Goal: Task Accomplishment & Management: Use online tool/utility

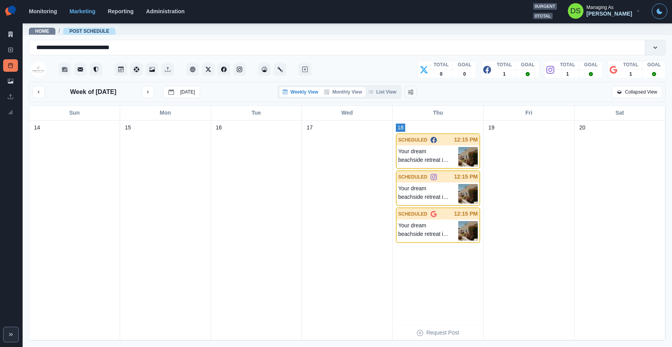
click at [341, 87] on button "Monthly View" at bounding box center [343, 91] width 44 height 9
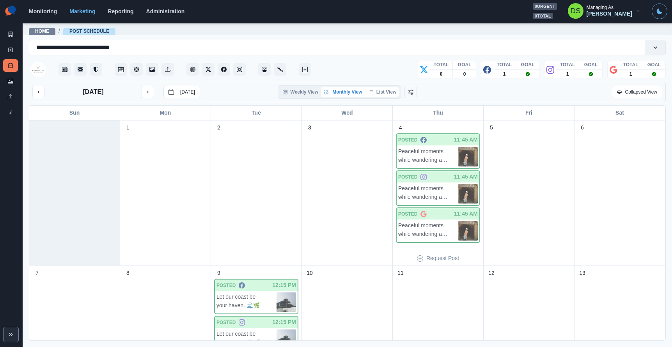
click at [380, 91] on button "List View" at bounding box center [382, 91] width 34 height 9
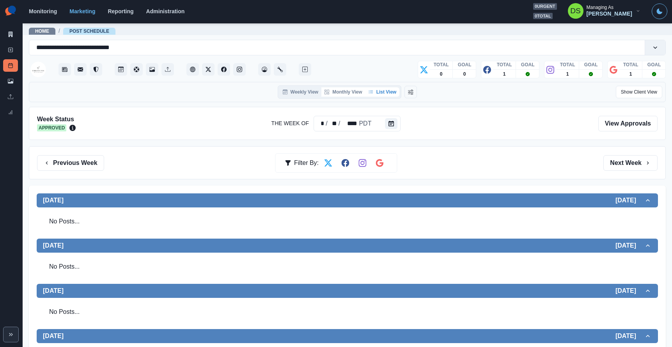
click at [333, 91] on button "Monthly View" at bounding box center [343, 91] width 44 height 9
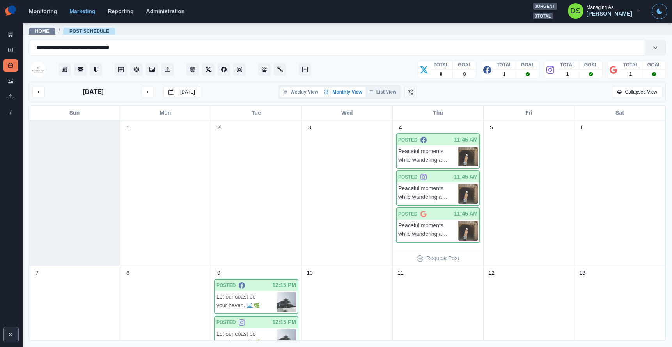
click at [300, 91] on button "Weekly View" at bounding box center [300, 91] width 42 height 9
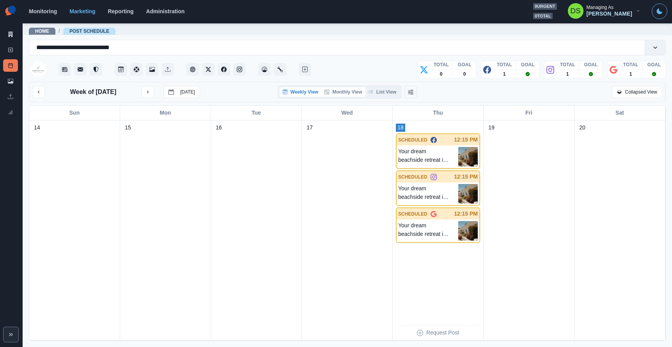
click at [327, 91] on icon "button" at bounding box center [326, 92] width 5 height 5
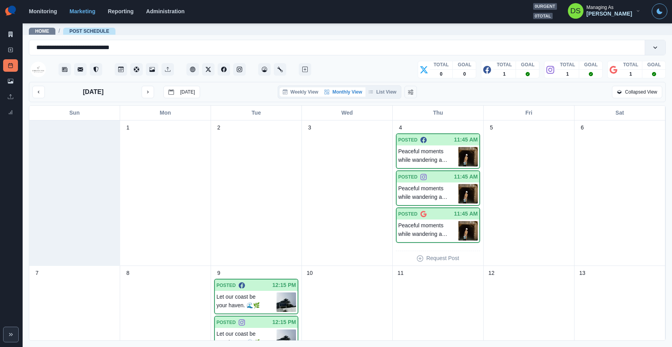
click at [288, 91] on button "Weekly View" at bounding box center [300, 91] width 42 height 9
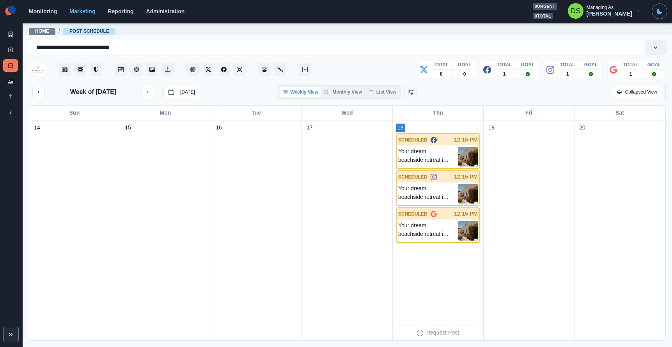
click at [414, 149] on p "Your dream beachside retreat is here at [GEOGRAPHIC_DATA]. 🌊 Book your fall esc…" at bounding box center [428, 156] width 60 height 19
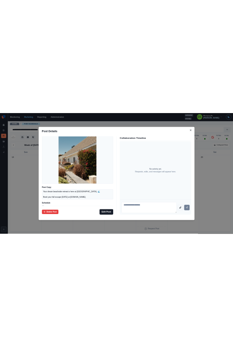
scroll to position [38, 0]
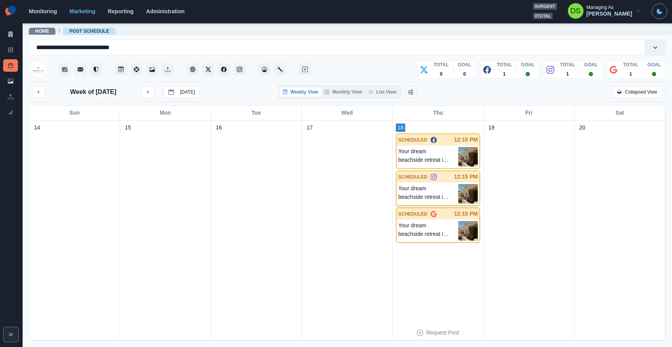
click at [412, 191] on p "Your dream beachside retreat is here at [GEOGRAPHIC_DATA]. 🌊 Book your fall esc…" at bounding box center [428, 193] width 60 height 19
click at [412, 232] on p "Your dream beachside retreat is here at [GEOGRAPHIC_DATA]. 🌊 Book your fall esc…" at bounding box center [428, 230] width 60 height 19
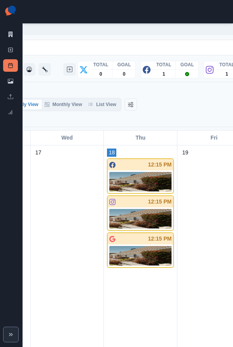
scroll to position [0, 220]
